Goal: Check status: Check status

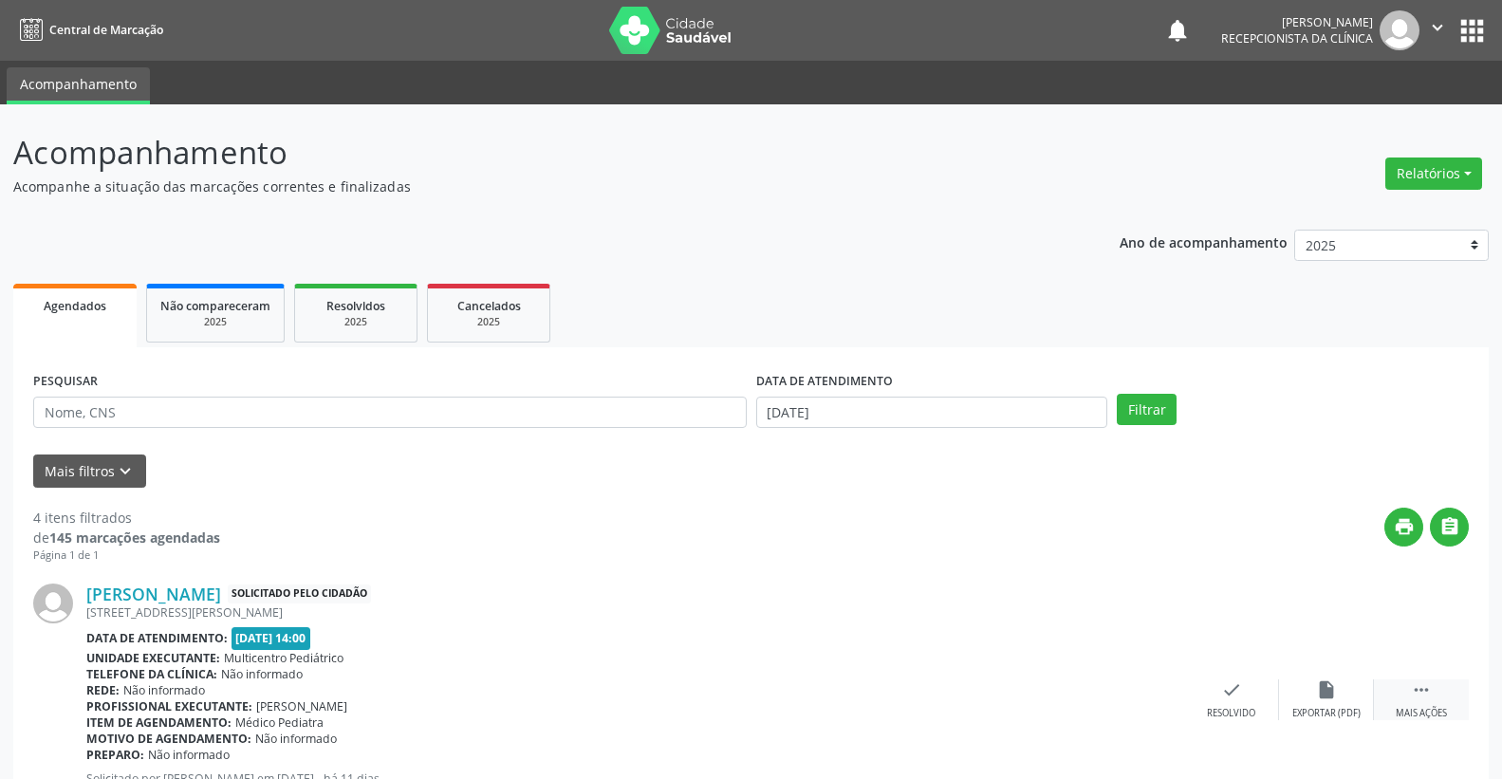
scroll to position [229, 0]
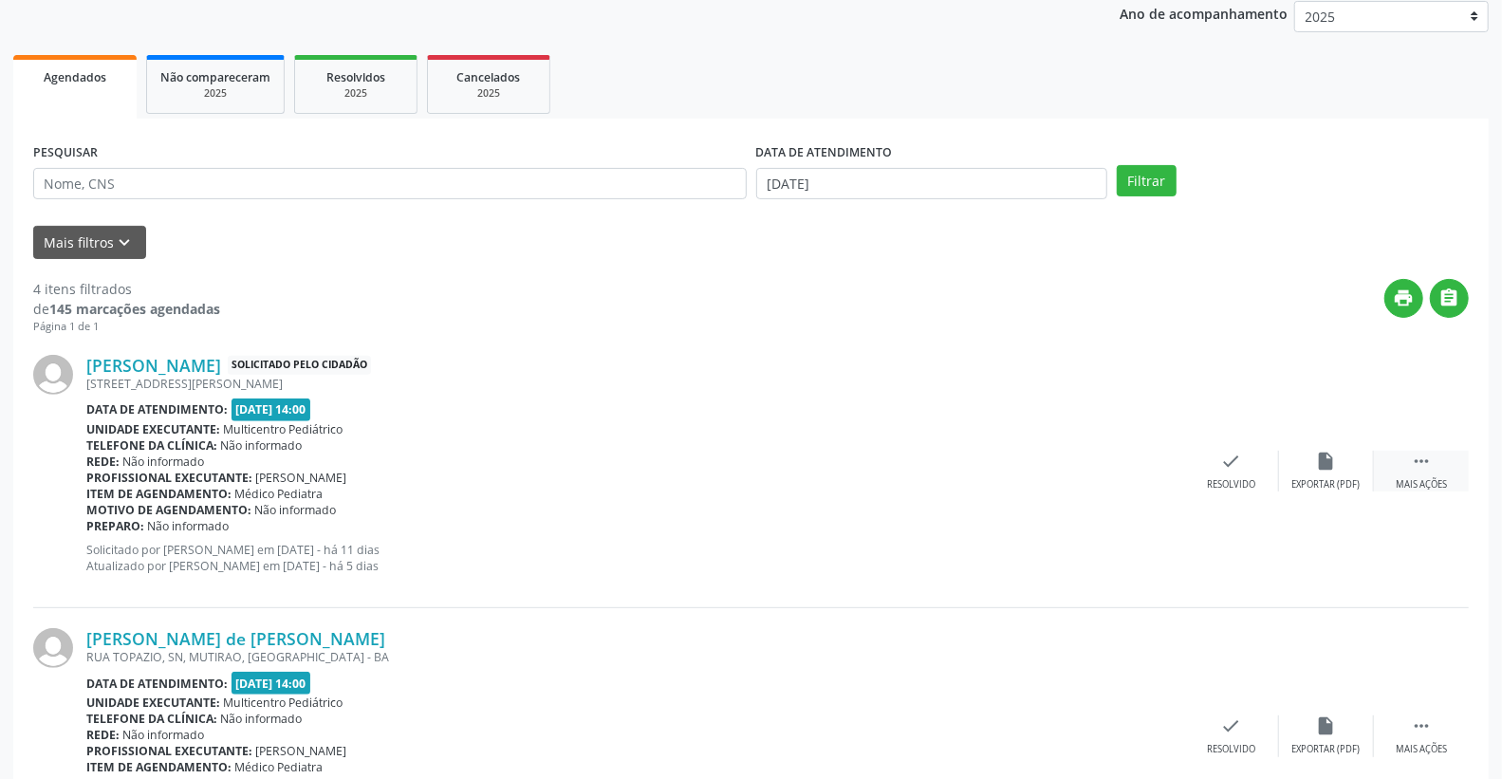
click at [1424, 458] on icon "" at bounding box center [1421, 461] width 21 height 21
click at [1325, 459] on icon "alarm_off" at bounding box center [1326, 461] width 21 height 21
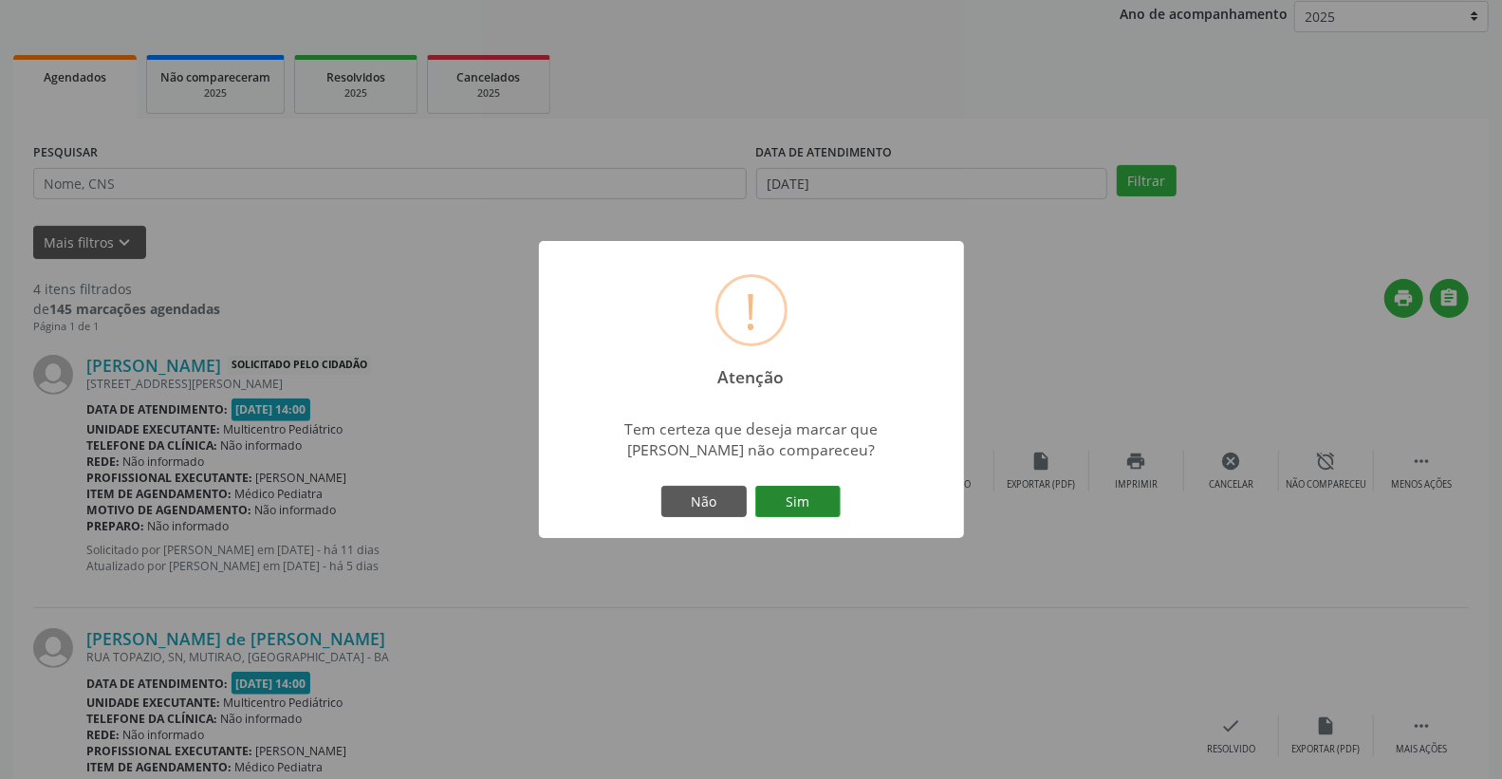
click at [771, 493] on button "Sim" at bounding box center [797, 502] width 85 height 32
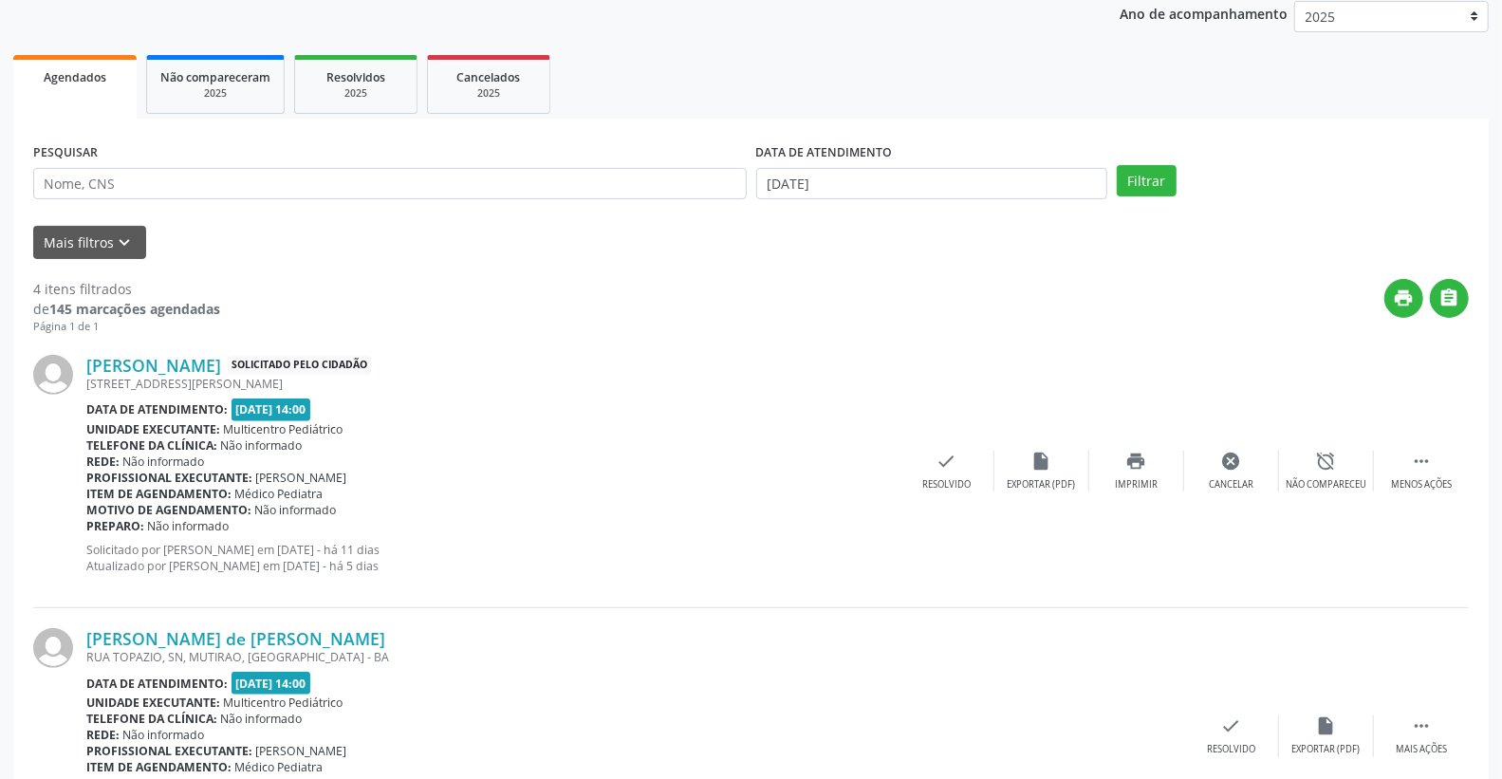
scroll to position [0, 0]
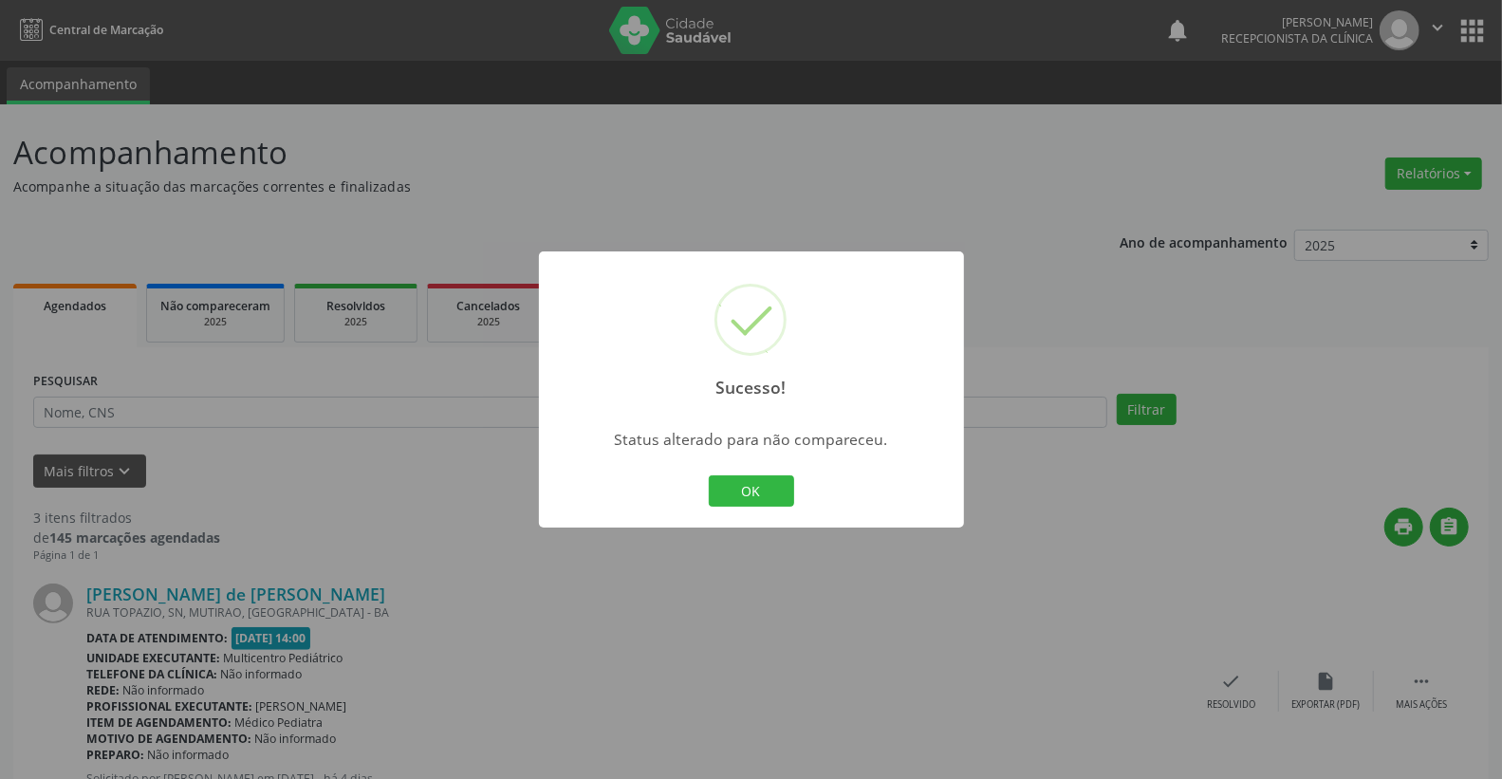
click at [771, 493] on button "OK" at bounding box center [751, 491] width 85 height 32
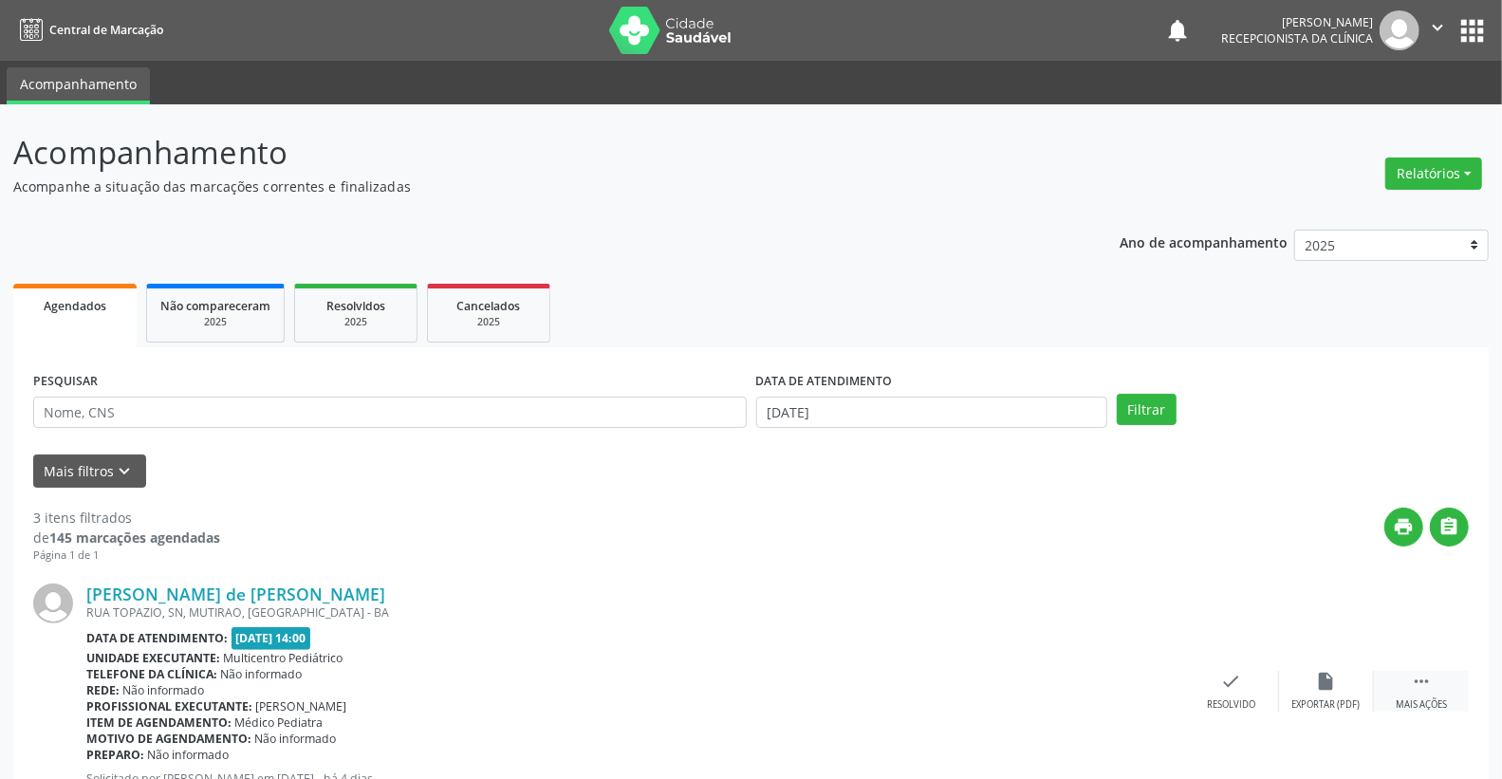
click at [1428, 672] on icon "" at bounding box center [1421, 681] width 21 height 21
click at [1321, 680] on icon "alarm_off" at bounding box center [1326, 681] width 21 height 21
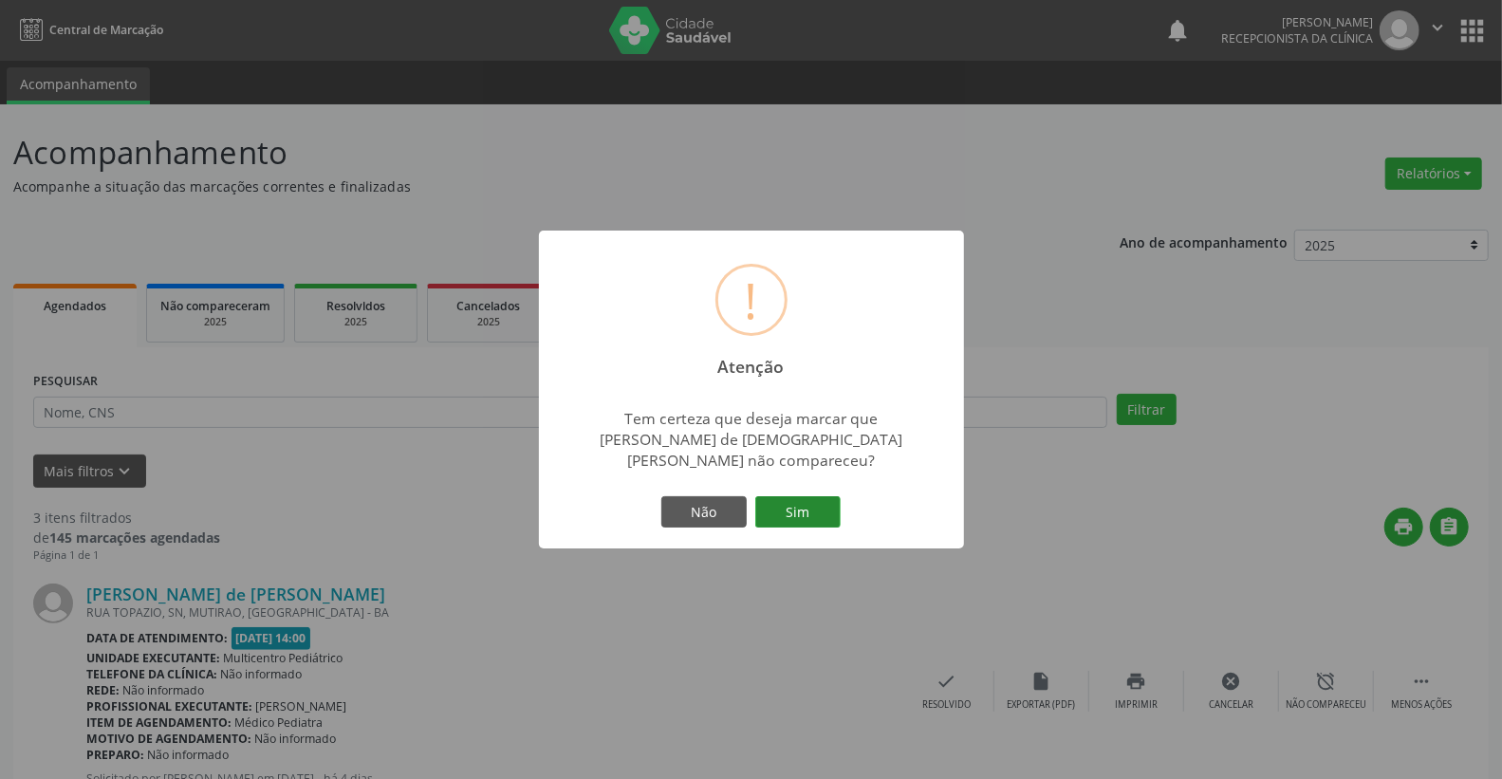
click at [772, 499] on button "Sim" at bounding box center [797, 512] width 85 height 32
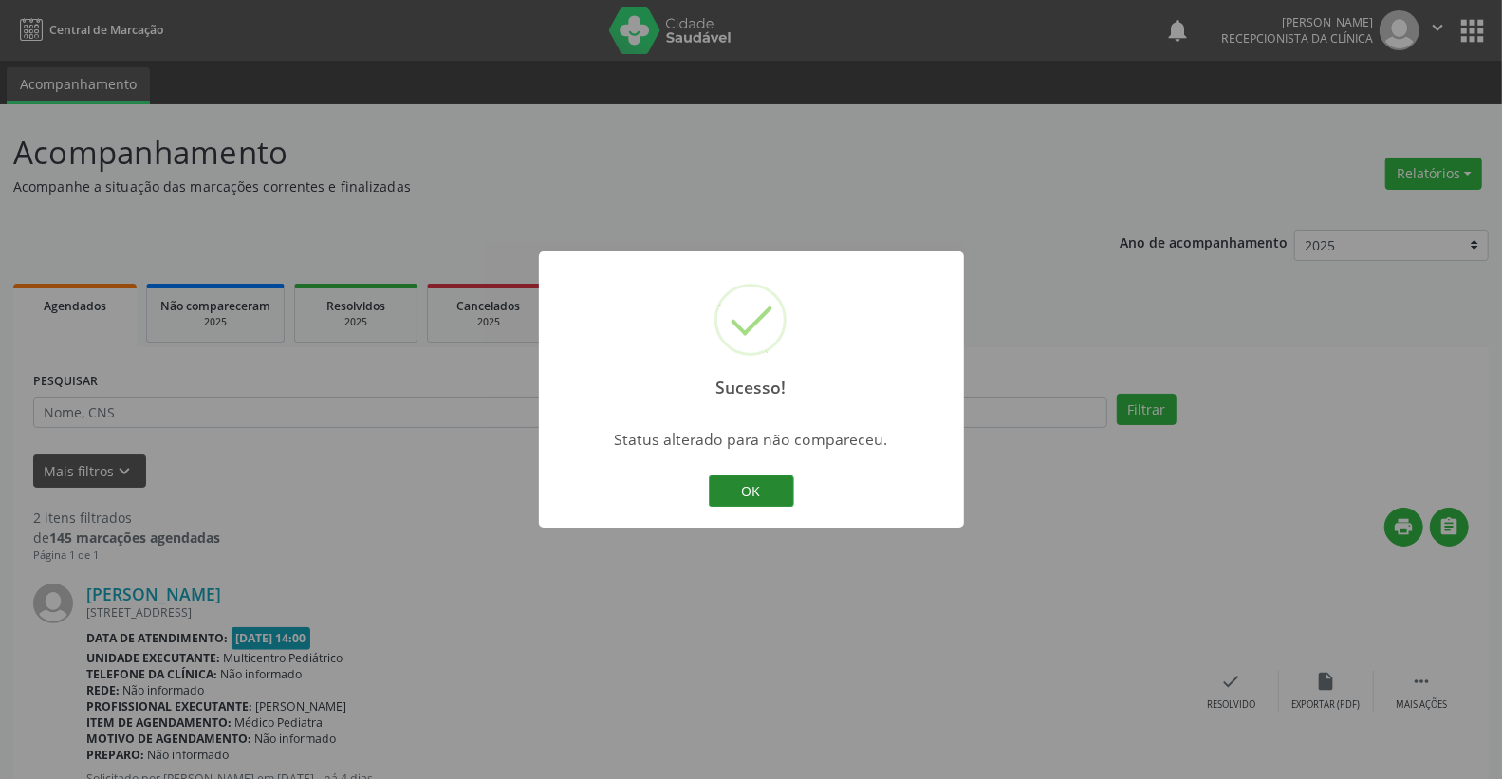
click at [741, 491] on button "OK" at bounding box center [751, 491] width 85 height 32
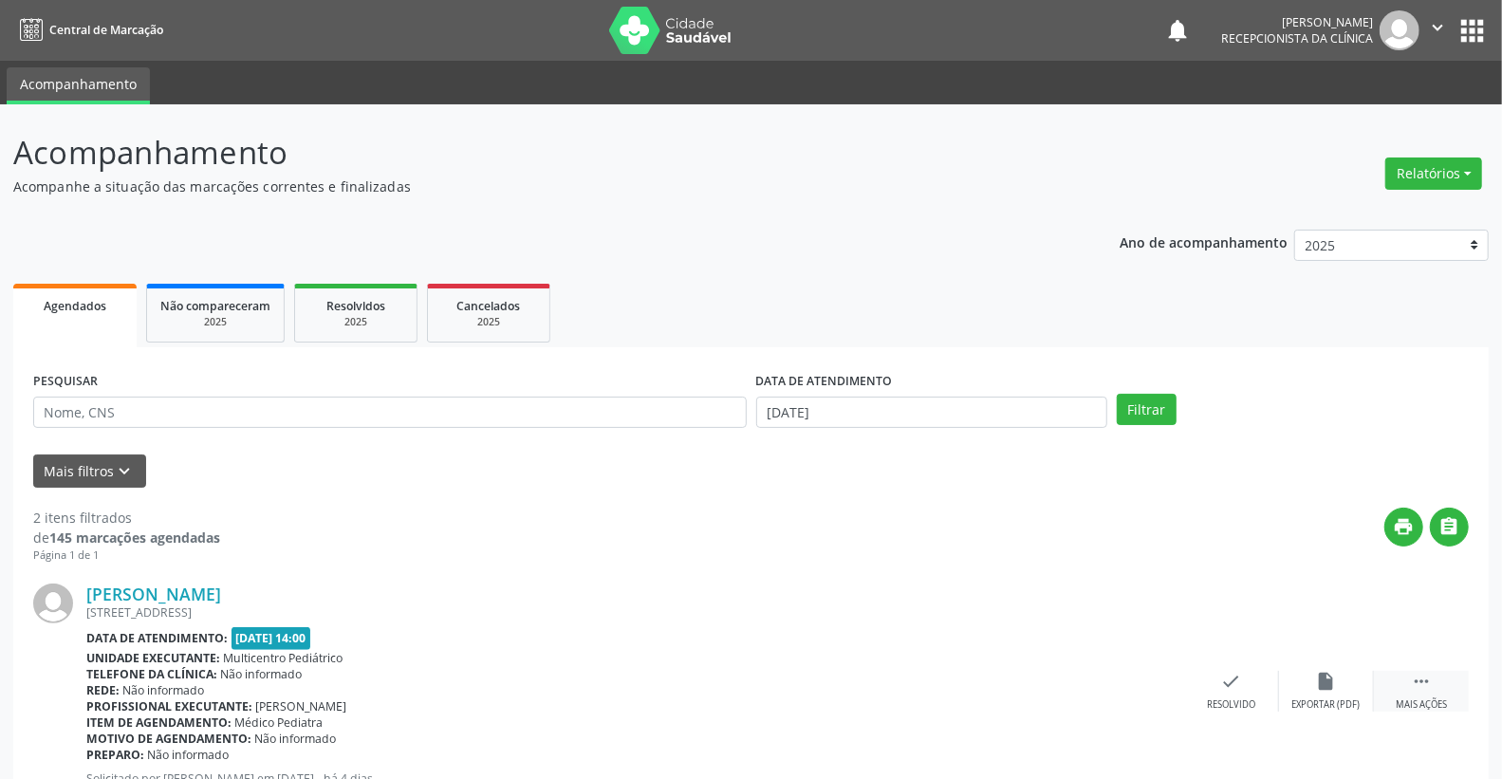
click at [1427, 680] on icon "" at bounding box center [1421, 681] width 21 height 21
click at [1327, 678] on icon "alarm_off" at bounding box center [1326, 681] width 21 height 21
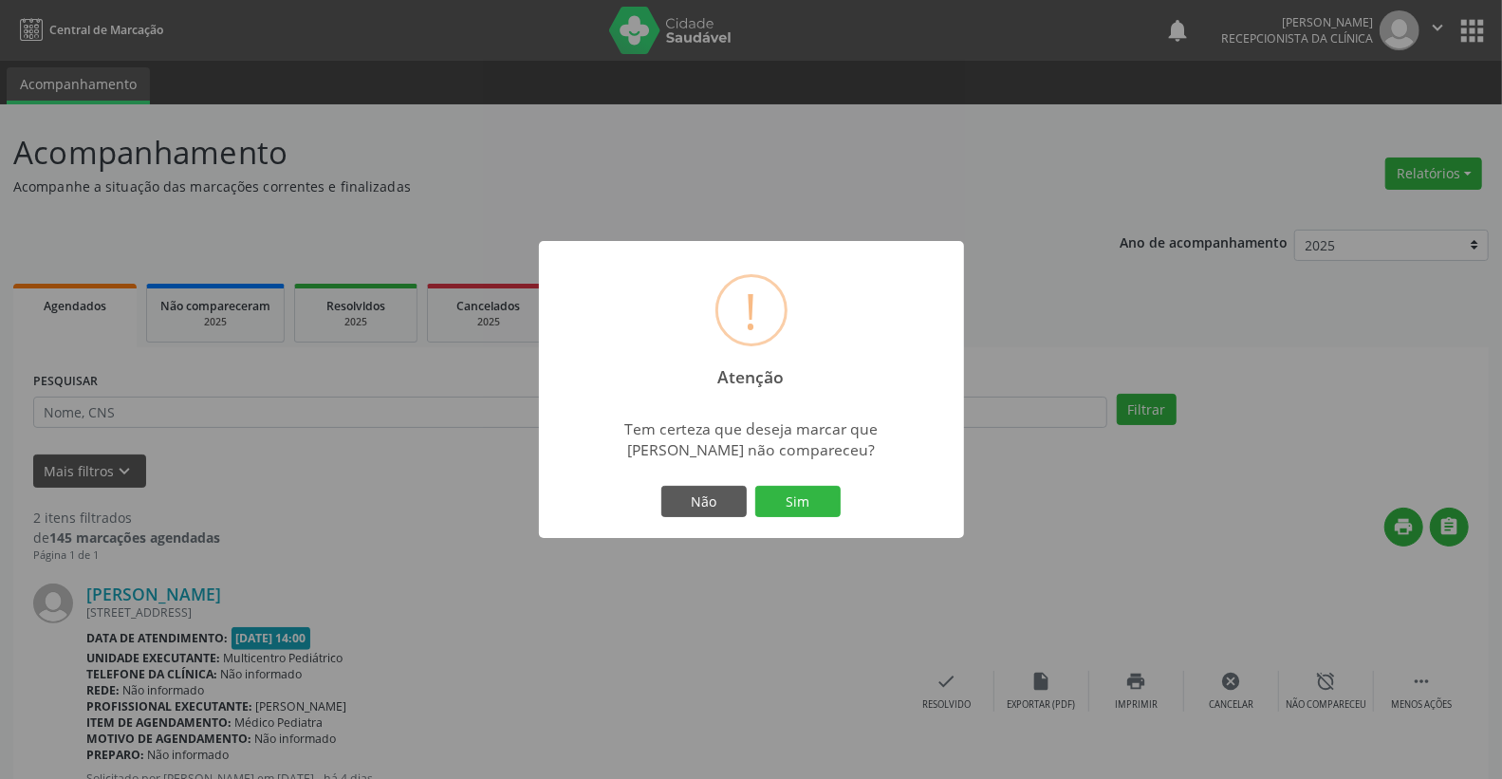
drag, startPoint x: 808, startPoint y: 516, endPoint x: 803, endPoint y: 505, distance: 12.3
click at [805, 514] on button "Sim" at bounding box center [797, 502] width 85 height 32
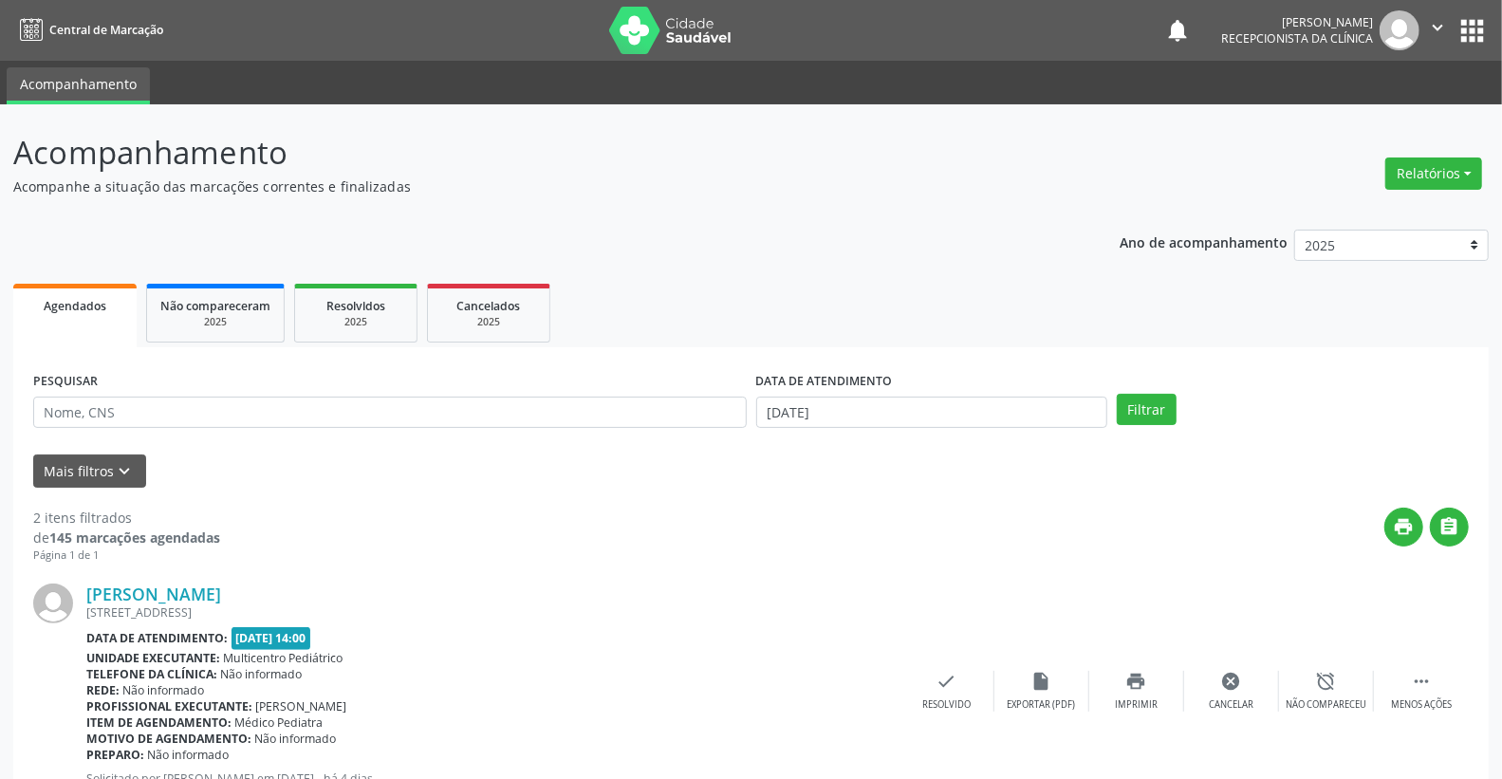
click at [803, 505] on div "2 itens filtrados de 145 marcações agendadas Página 1 de 1 print  [PERSON_NAME…" at bounding box center [751, 782] width 1436 height 589
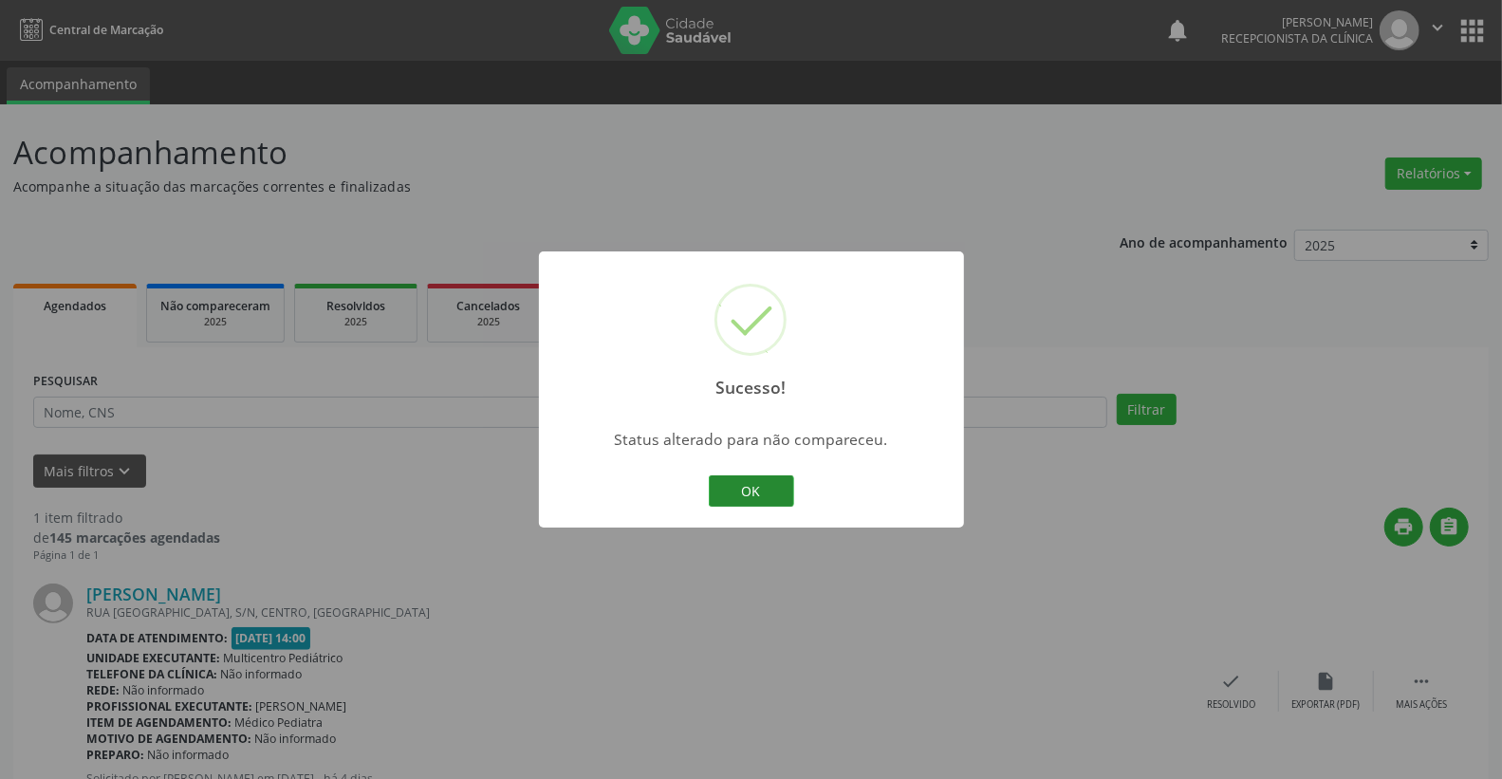
click at [773, 484] on button "OK" at bounding box center [751, 491] width 85 height 32
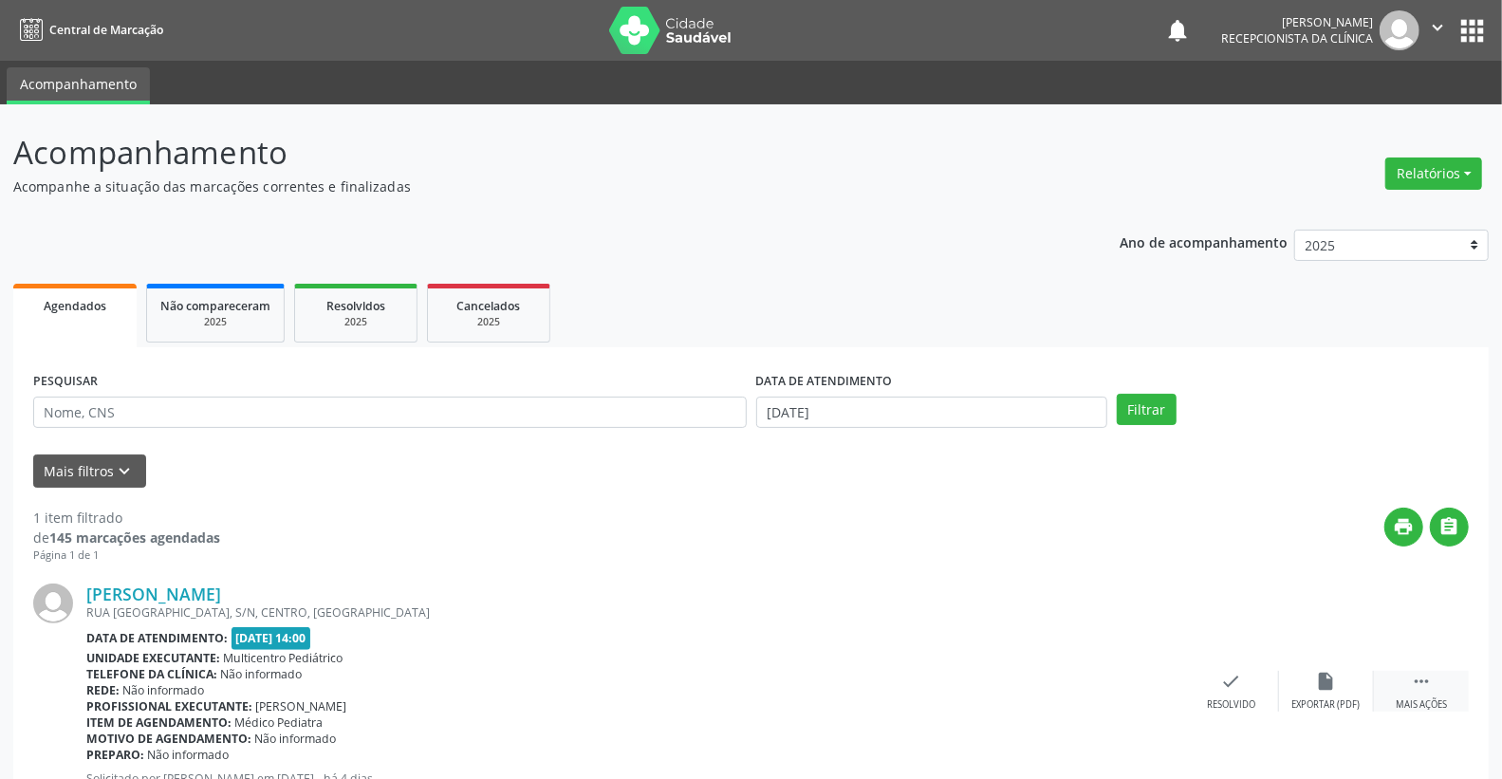
drag, startPoint x: 1452, startPoint y: 688, endPoint x: 1438, endPoint y: 683, distance: 15.0
click at [1446, 688] on div " Mais ações" at bounding box center [1421, 691] width 95 height 41
click at [1326, 687] on icon "alarm_off" at bounding box center [1326, 681] width 21 height 21
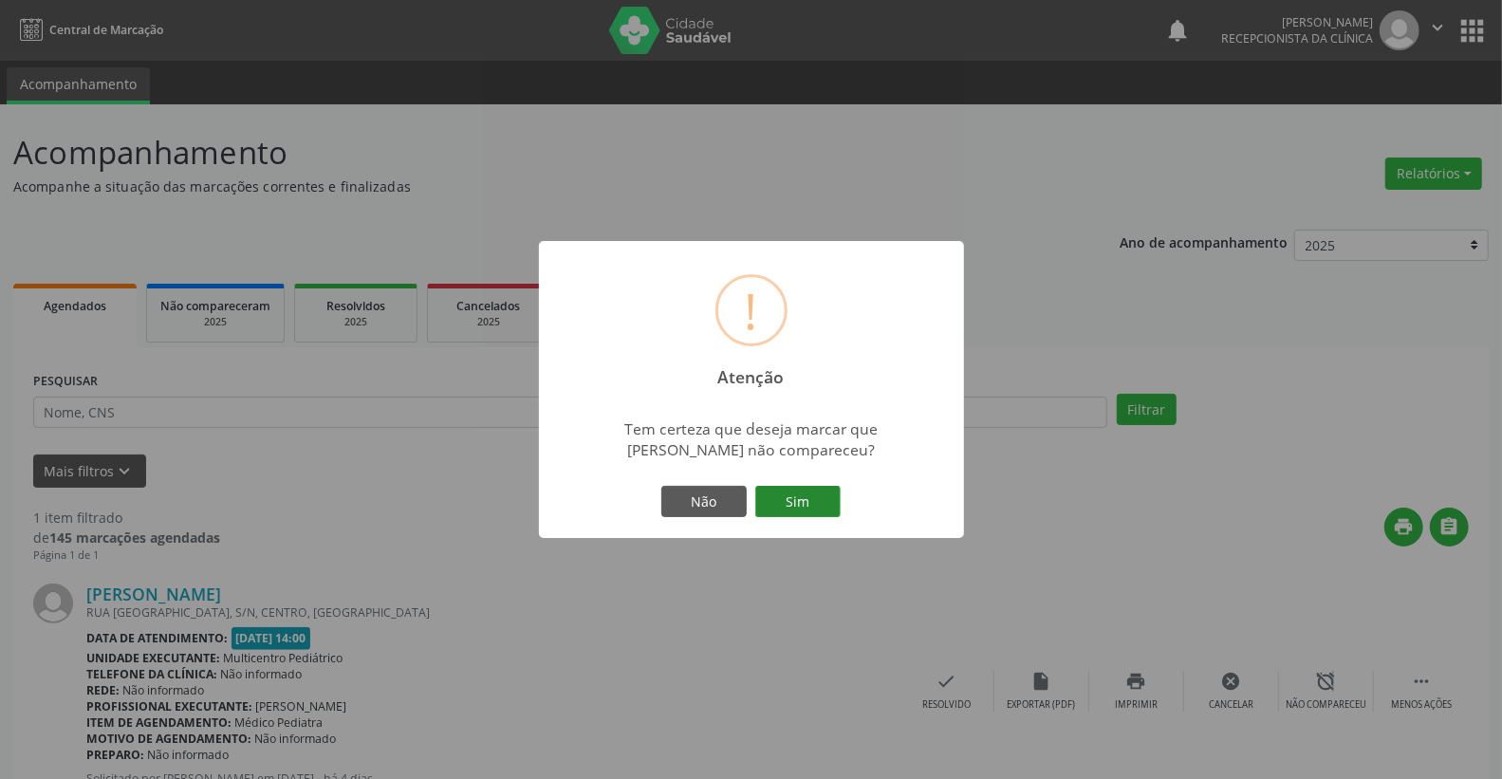
click at [802, 500] on button "Sim" at bounding box center [797, 502] width 85 height 32
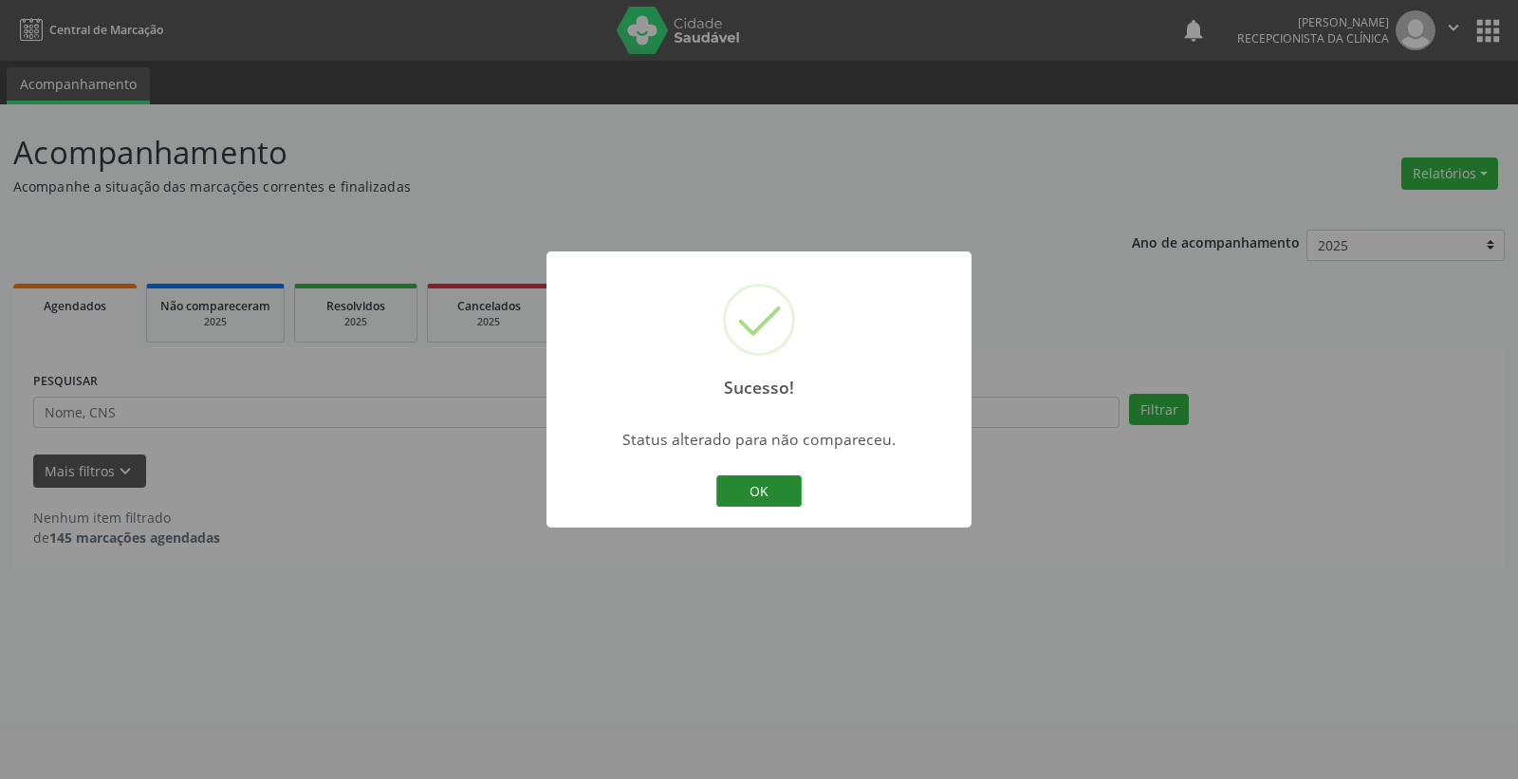
click at [759, 484] on button "OK" at bounding box center [759, 491] width 85 height 32
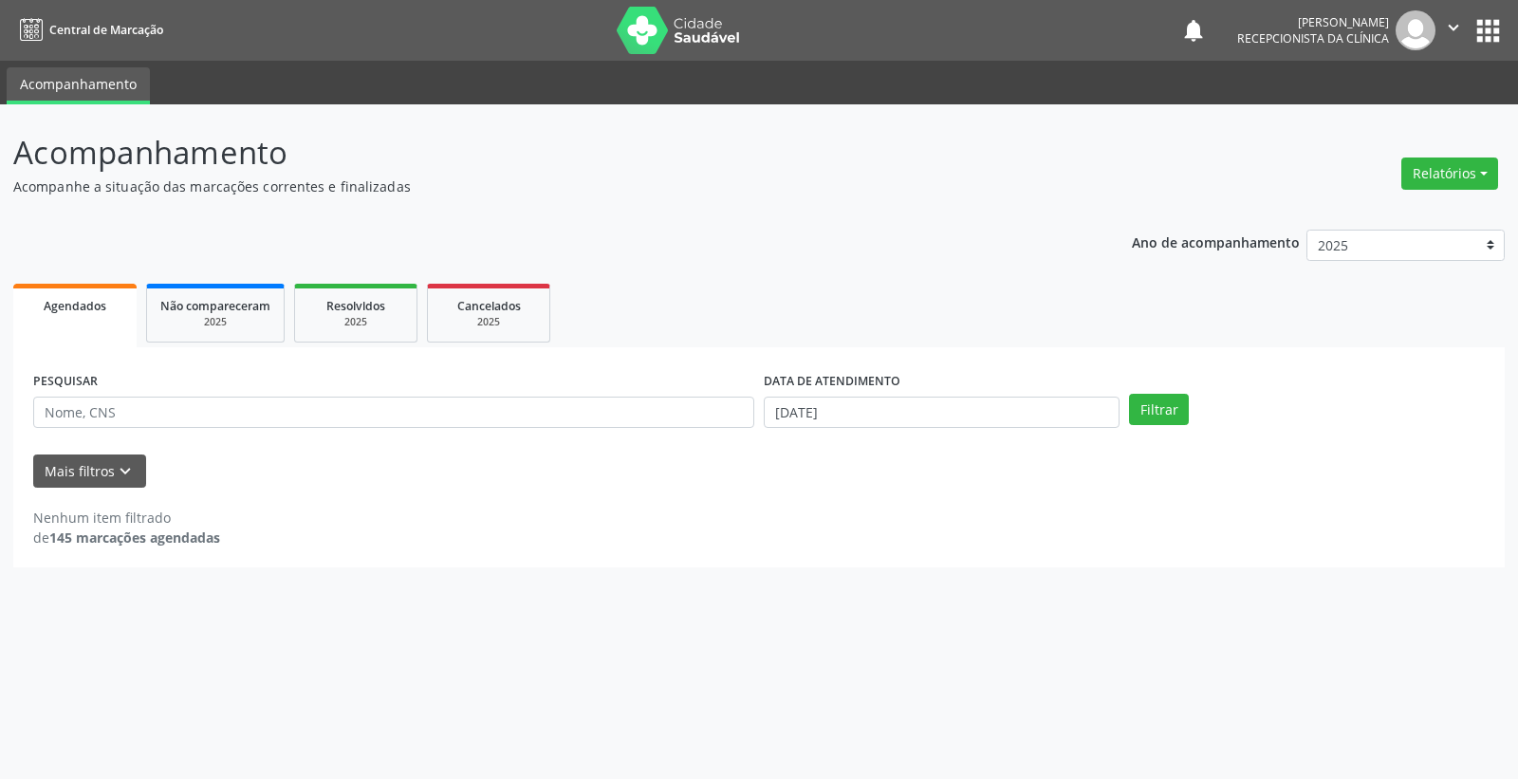
click at [884, 428] on div "DATA DE ATENDIMENTO [DATE]" at bounding box center [941, 404] width 365 height 74
click at [886, 422] on input "[DATE]" at bounding box center [942, 413] width 356 height 32
click at [865, 617] on span "19" at bounding box center [860, 621] width 37 height 37
type input "[DATE]"
click at [865, 617] on span "19" at bounding box center [860, 621] width 37 height 37
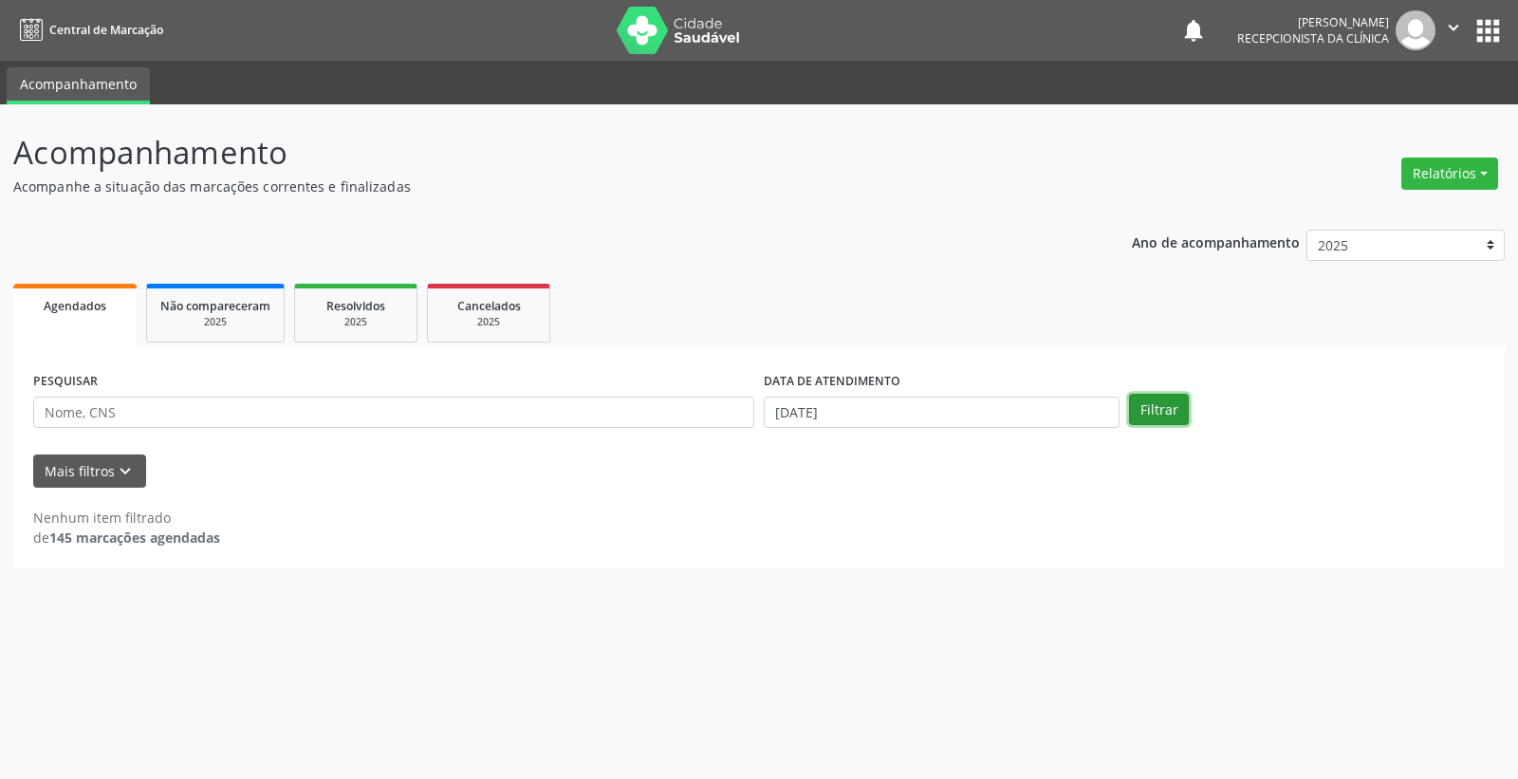
click at [1152, 409] on button "Filtrar" at bounding box center [1159, 410] width 60 height 32
